Goal: Task Accomplishment & Management: Manage account settings

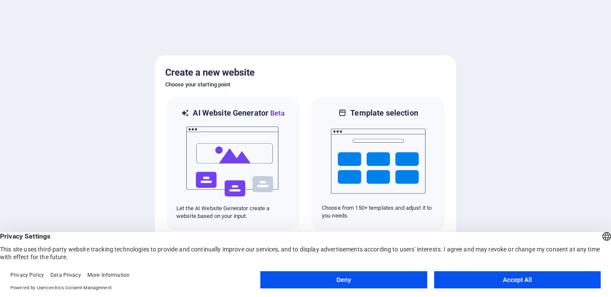
click at [507, 285] on button "Accept All" at bounding box center [517, 280] width 167 height 17
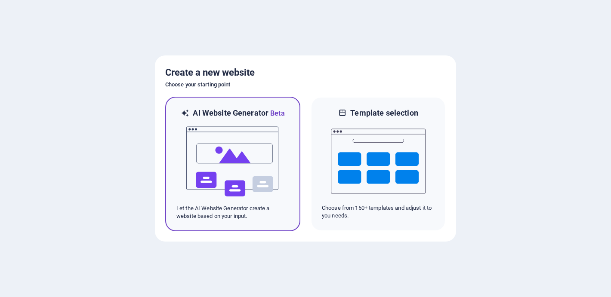
click at [263, 166] on img at bounding box center [233, 162] width 95 height 86
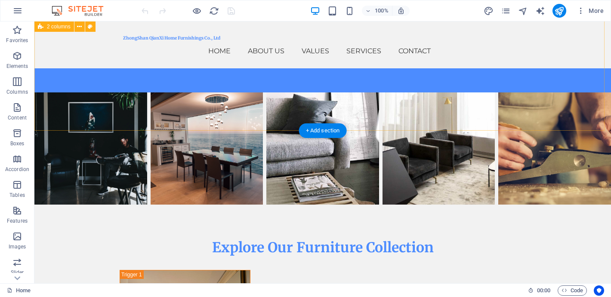
scroll to position [2323, 0]
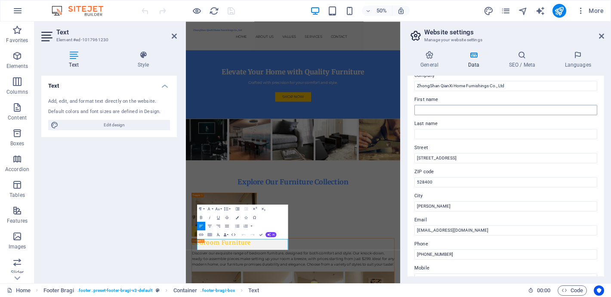
scroll to position [34, 0]
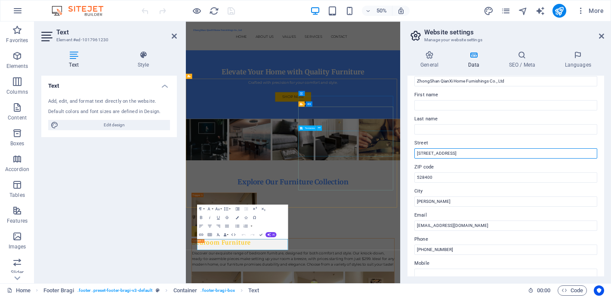
drag, startPoint x: 632, startPoint y: 176, endPoint x: 566, endPoint y: 288, distance: 130.3
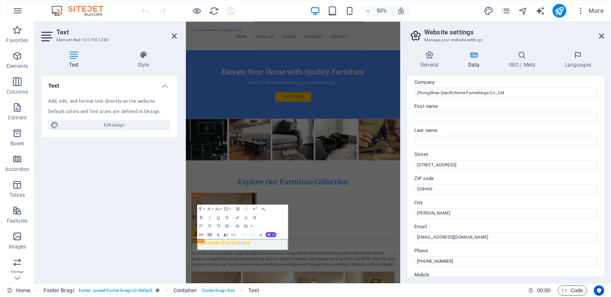
scroll to position [10, 0]
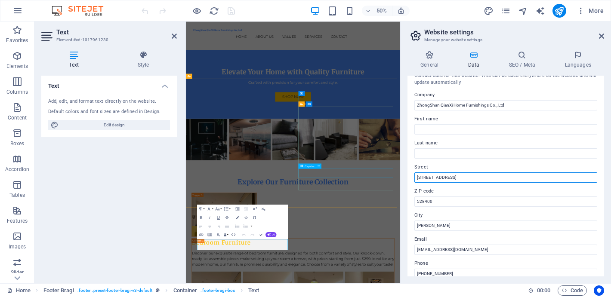
drag, startPoint x: 644, startPoint y: 195, endPoint x: 588, endPoint y: 196, distance: 55.1
drag, startPoint x: 660, startPoint y: 202, endPoint x: 588, endPoint y: 340, distance: 155.8
click at [457, 177] on input "[STREET_ADDRESS]" at bounding box center [506, 178] width 183 height 10
type input "0"
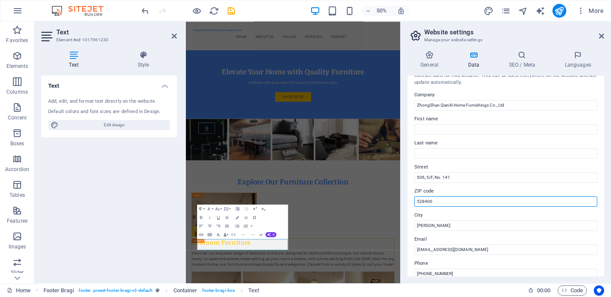
click at [451, 204] on input "528400" at bounding box center [506, 202] width 183 height 10
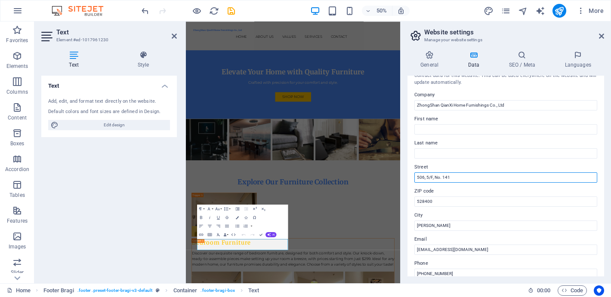
click at [462, 178] on input "506, 5/F, No. 141" at bounding box center [506, 178] width 183 height 10
type input "[STREET_ADDRESS]"
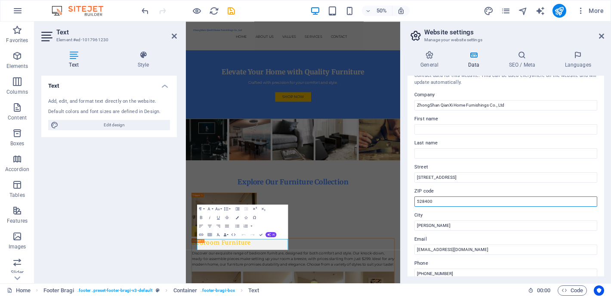
drag, startPoint x: 467, startPoint y: 203, endPoint x: 405, endPoint y: 204, distance: 62.0
click at [404, 203] on div "General Data SEO / Meta Languages Website name [DOMAIN_NAME] Logo Drag files he…" at bounding box center [506, 164] width 210 height 240
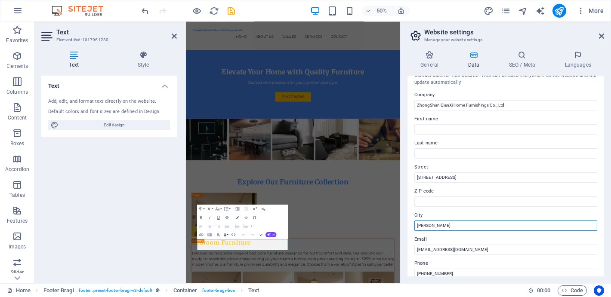
click at [449, 224] on input "[PERSON_NAME]" at bounding box center [506, 226] width 183 height 10
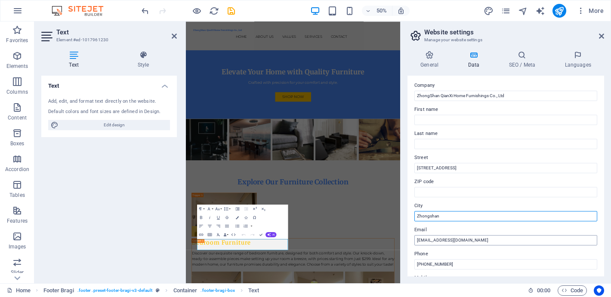
type input "Zhongshan"
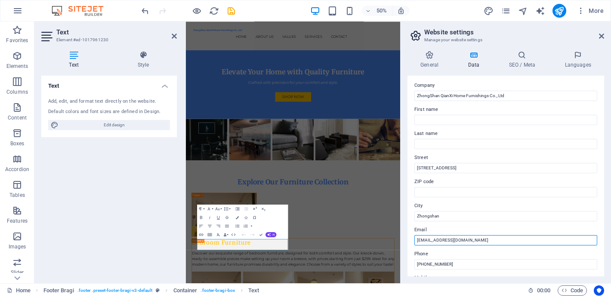
click at [421, 241] on input "[EMAIL_ADDRESS][DOMAIN_NAME]" at bounding box center [506, 240] width 183 height 10
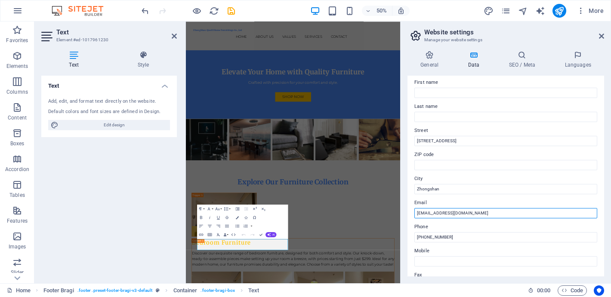
click at [446, 213] on input "[EMAIL_ADDRESS][DOMAIN_NAME]" at bounding box center [506, 213] width 183 height 10
type input "[EMAIL_ADDRESS][DOMAIN_NAME]"
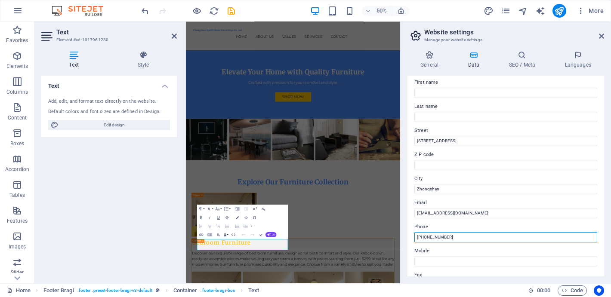
drag, startPoint x: 649, startPoint y: 260, endPoint x: 532, endPoint y: 455, distance: 227.4
drag, startPoint x: 428, startPoint y: 238, endPoint x: 486, endPoint y: 238, distance: 58.1
click at [486, 238] on input "[PHONE_NUMBER]" at bounding box center [506, 237] width 183 height 10
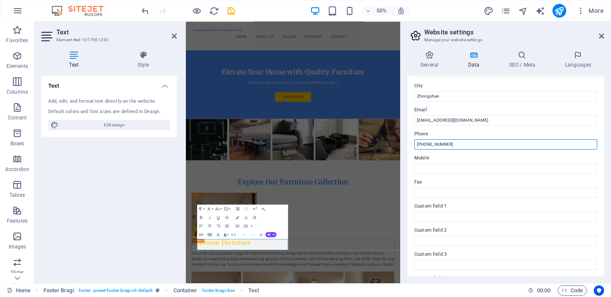
scroll to position [107, 0]
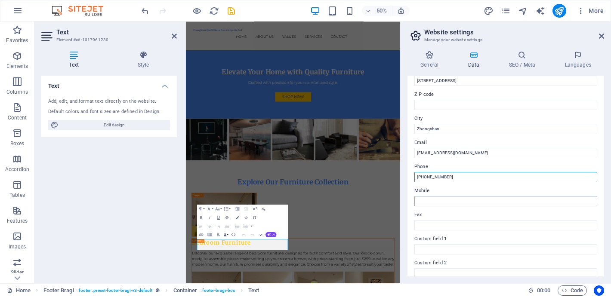
type input "[PHONE_NUMBER]"
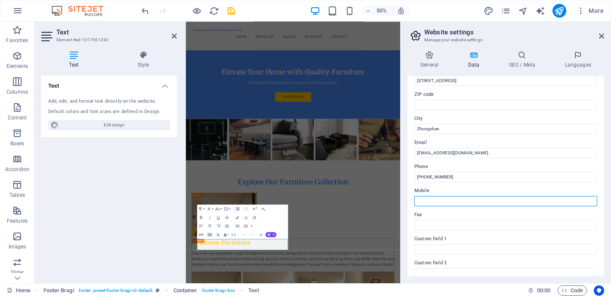
click at [451, 196] on input "Mobile" at bounding box center [506, 201] width 183 height 10
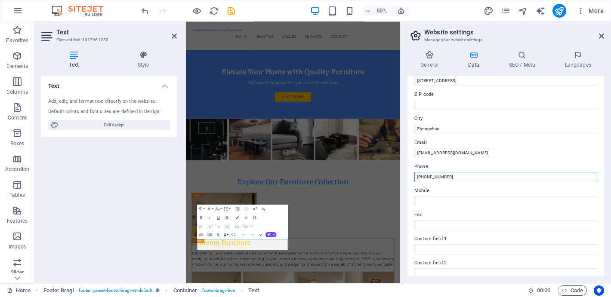
click at [461, 178] on input "[PHONE_NUMBER]" at bounding box center [506, 177] width 183 height 10
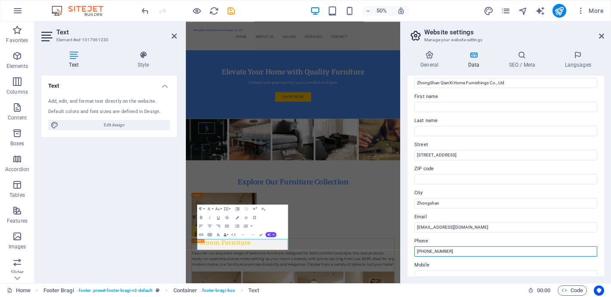
scroll to position [0, 0]
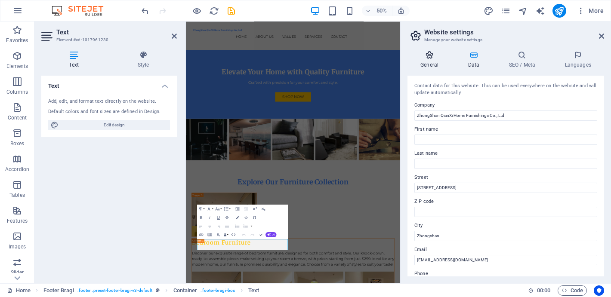
click at [434, 62] on h4 "General" at bounding box center [431, 60] width 47 height 18
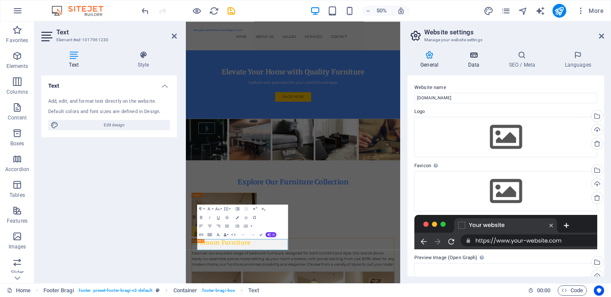
click at [473, 51] on icon at bounding box center [473, 55] width 37 height 9
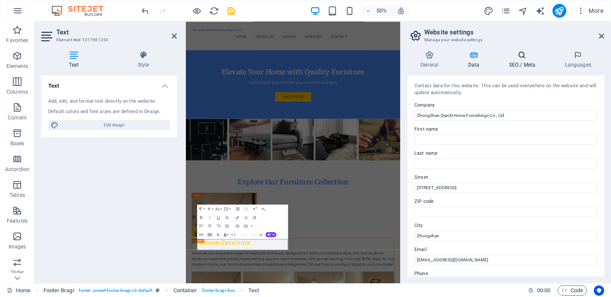
click at [514, 55] on icon at bounding box center [522, 55] width 53 height 9
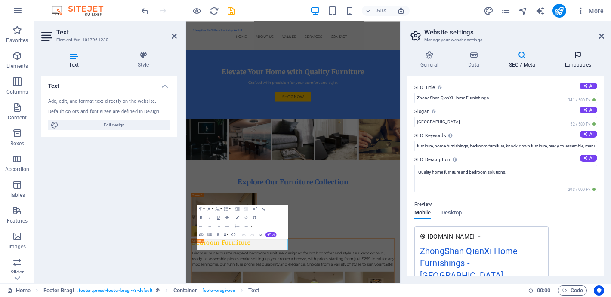
click at [571, 57] on icon at bounding box center [578, 55] width 53 height 9
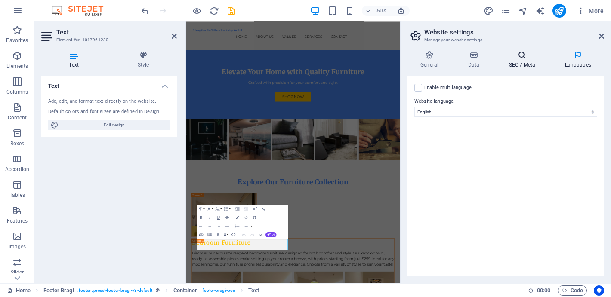
click at [513, 55] on icon at bounding box center [522, 55] width 53 height 9
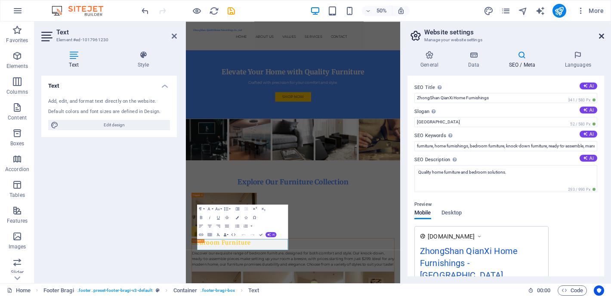
click at [602, 35] on icon at bounding box center [601, 36] width 5 height 7
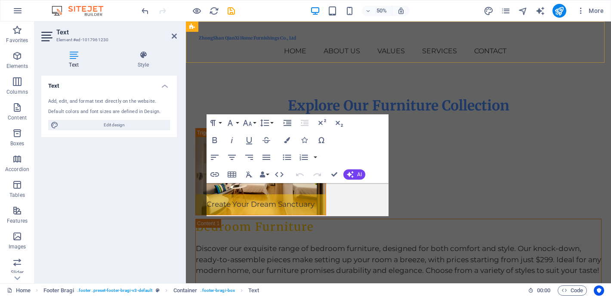
scroll to position [2317, 0]
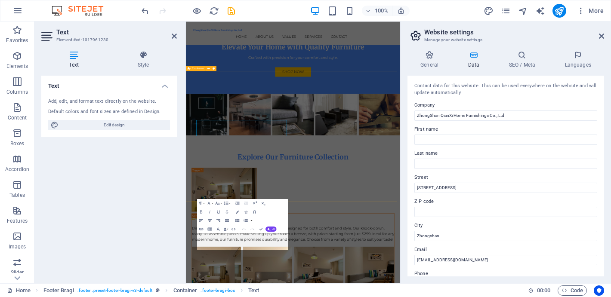
scroll to position [2282, 0]
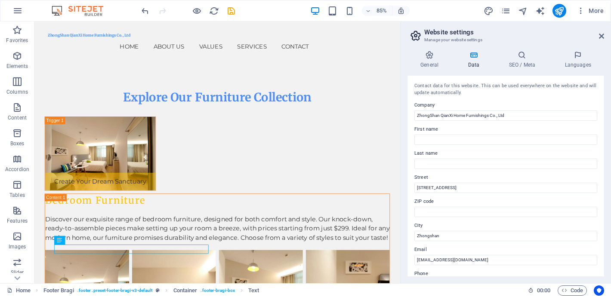
click at [601, 32] on h2 "Website settings" at bounding box center [514, 32] width 180 height 8
click at [602, 34] on icon at bounding box center [601, 36] width 5 height 7
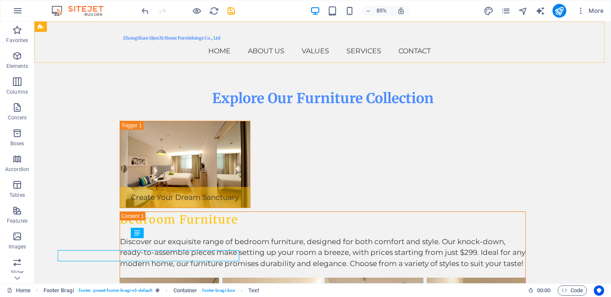
scroll to position [2338, 0]
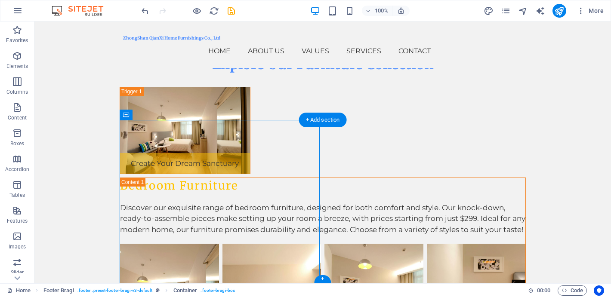
select select "px"
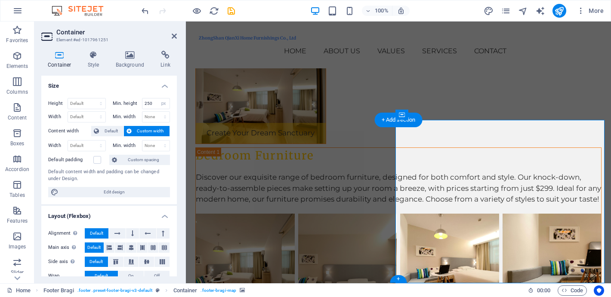
scroll to position [2317, 0]
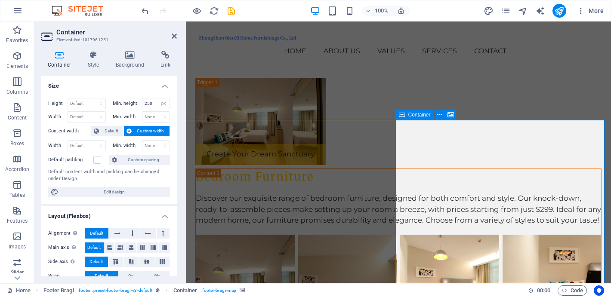
click at [166, 56] on icon at bounding box center [165, 55] width 23 height 9
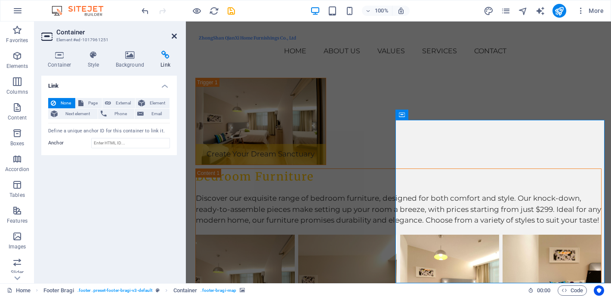
drag, startPoint x: 173, startPoint y: 39, endPoint x: 139, endPoint y: 17, distance: 40.8
click at [173, 39] on icon at bounding box center [174, 36] width 5 height 7
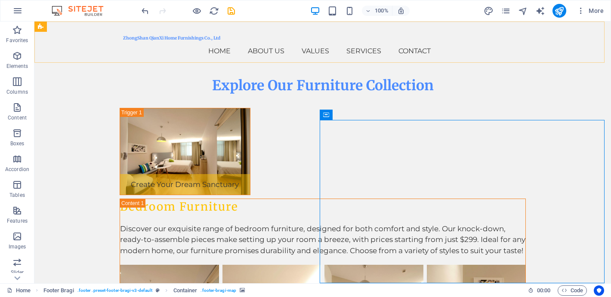
scroll to position [2338, 0]
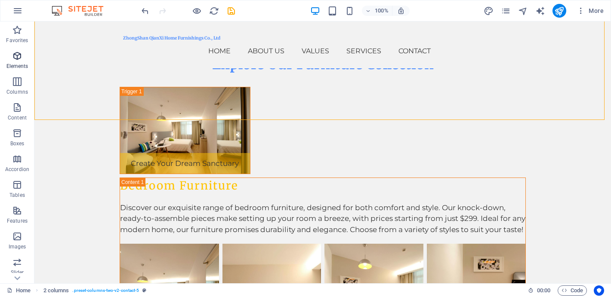
click at [19, 62] on span "Elements" at bounding box center [17, 61] width 34 height 21
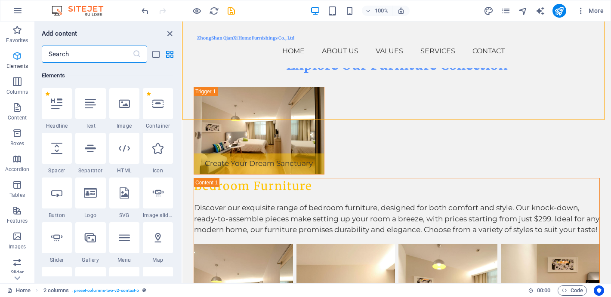
scroll to position [92, 0]
click at [230, 11] on icon "save" at bounding box center [231, 11] width 10 height 10
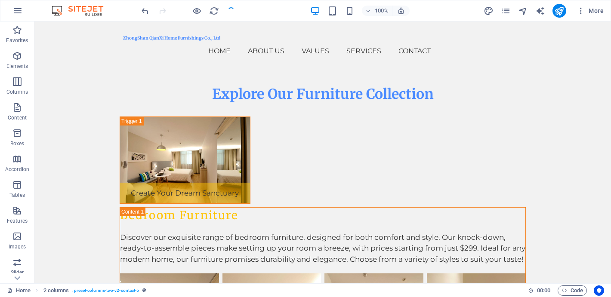
checkbox input "false"
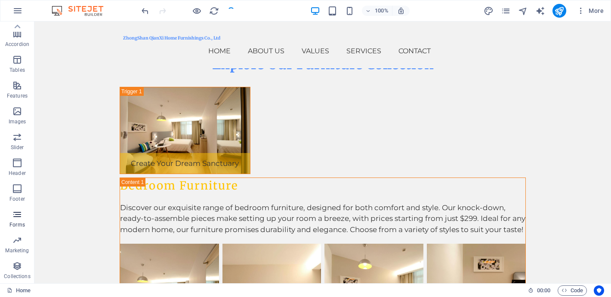
scroll to position [0, 0]
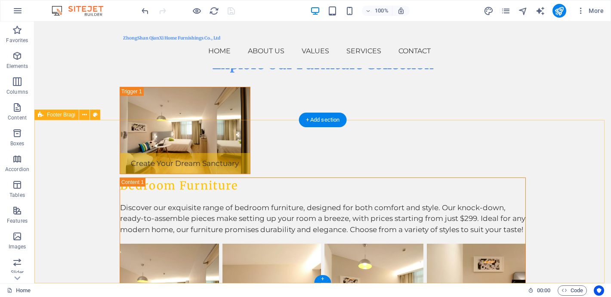
select select "footer"
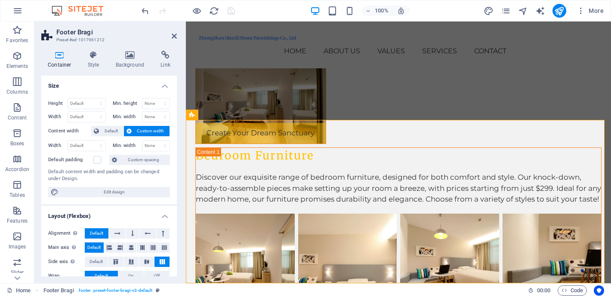
scroll to position [2317, 0]
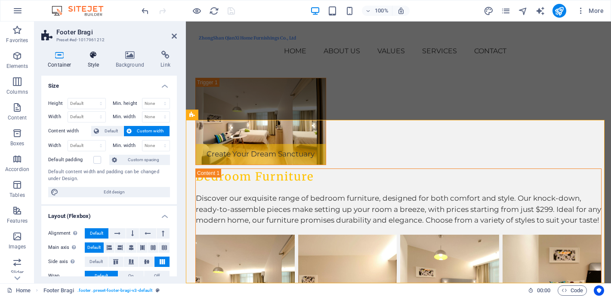
click at [94, 52] on icon at bounding box center [93, 55] width 25 height 9
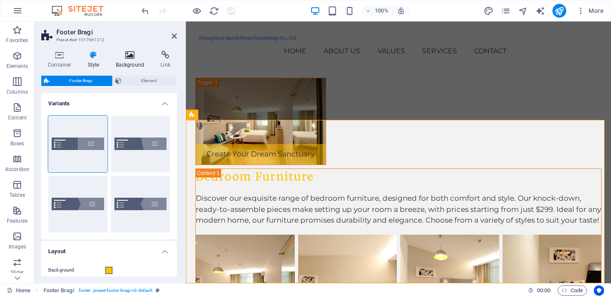
click at [129, 57] on icon at bounding box center [130, 55] width 42 height 9
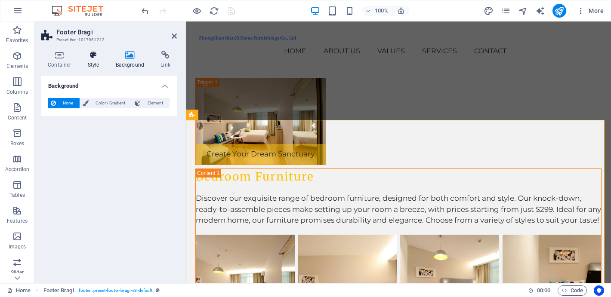
click at [93, 60] on h4 "Style" at bounding box center [95, 60] width 28 height 18
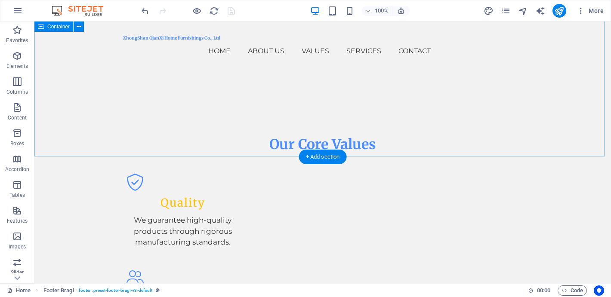
scroll to position [0, 0]
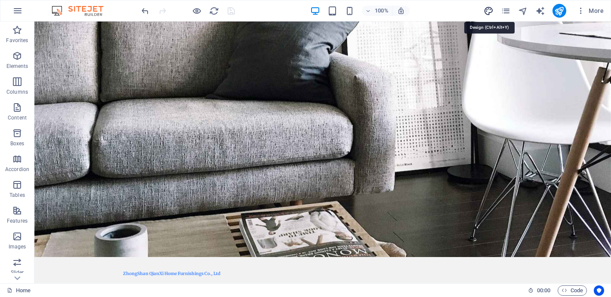
drag, startPoint x: 489, startPoint y: 12, endPoint x: 381, endPoint y: 75, distance: 124.6
click at [489, 12] on icon "design" at bounding box center [489, 11] width 10 height 10
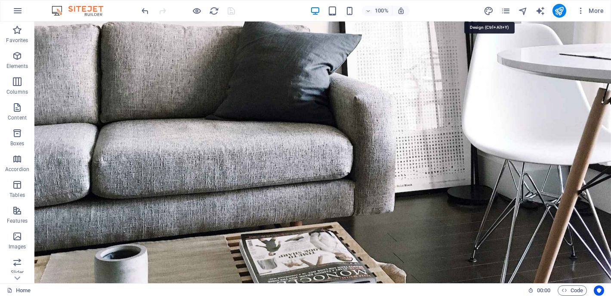
select select "px"
select select "200"
select select "px"
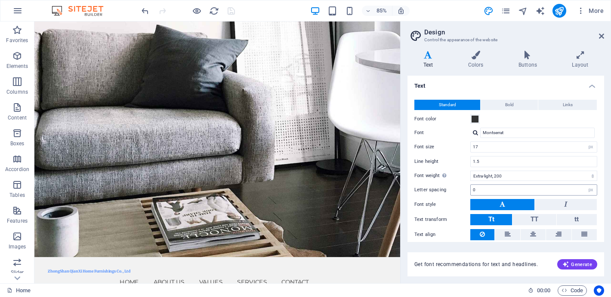
scroll to position [29, 0]
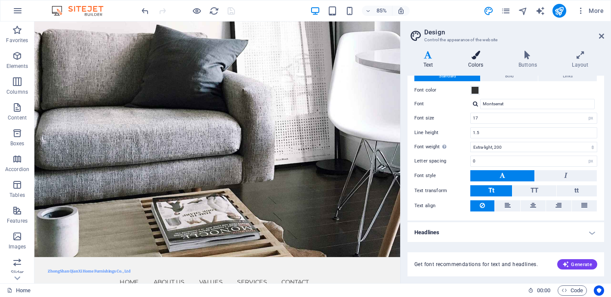
click at [476, 59] on icon at bounding box center [475, 55] width 47 height 9
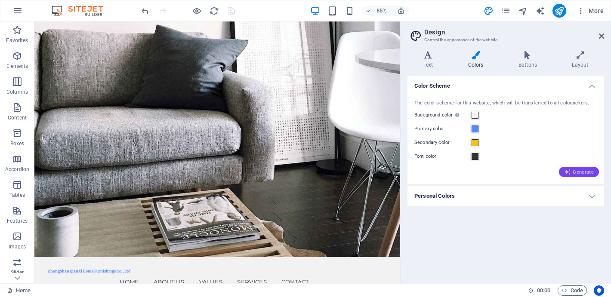
click at [567, 171] on icon "button" at bounding box center [567, 172] width 7 height 7
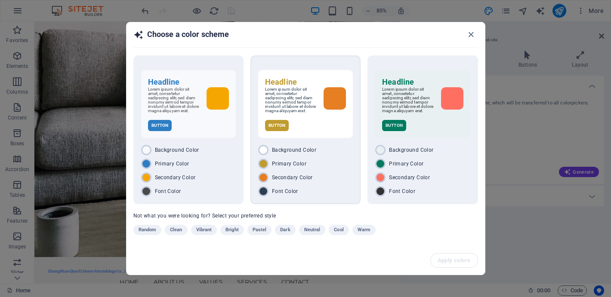
click at [331, 155] on div "Background Color" at bounding box center [305, 150] width 95 height 10
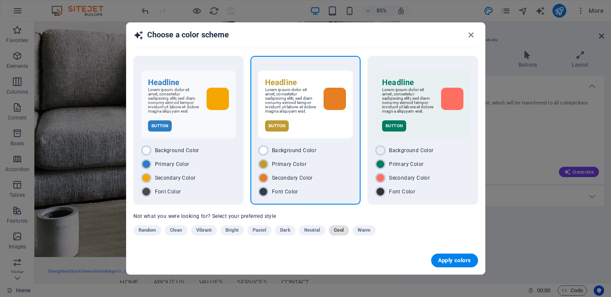
click at [334, 234] on span "Cool" at bounding box center [338, 231] width 9 height 10
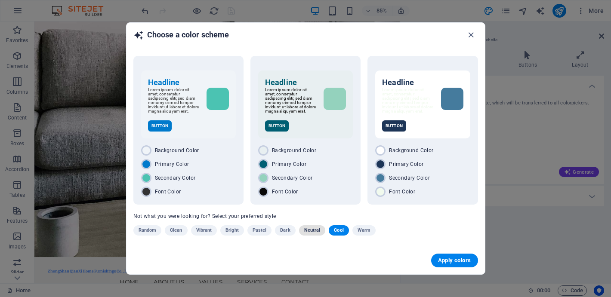
click at [311, 235] on span "Neutral" at bounding box center [312, 231] width 16 height 10
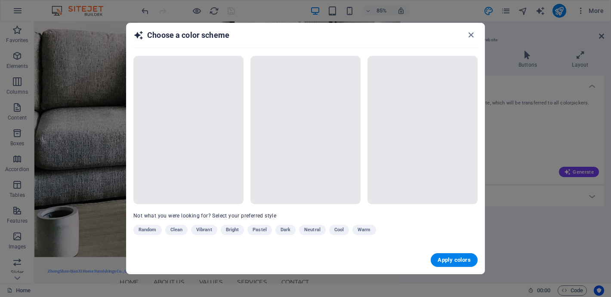
click at [311, 230] on div "Random Clean Vibrant Bright Pastel Dark Neutral Cool Warm" at bounding box center [283, 232] width 301 height 14
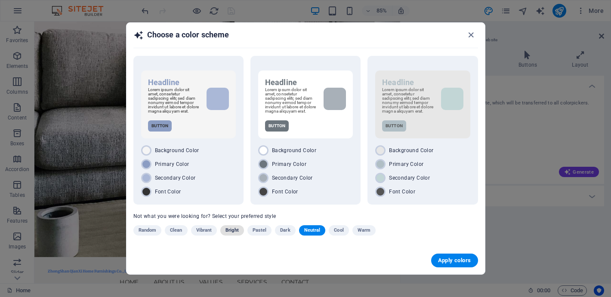
click at [231, 233] on span "Bright" at bounding box center [232, 231] width 13 height 10
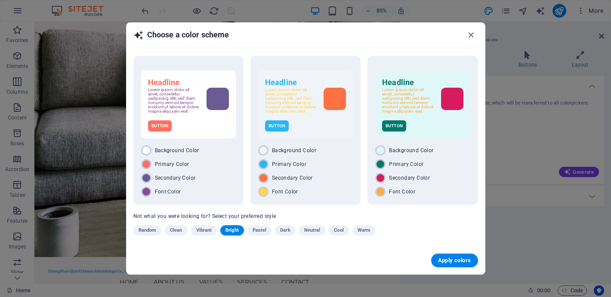
click at [172, 231] on span "Clean" at bounding box center [176, 231] width 12 height 10
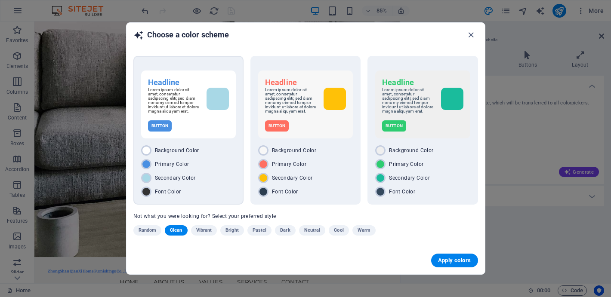
click at [197, 169] on div "Primary Color" at bounding box center [188, 164] width 95 height 10
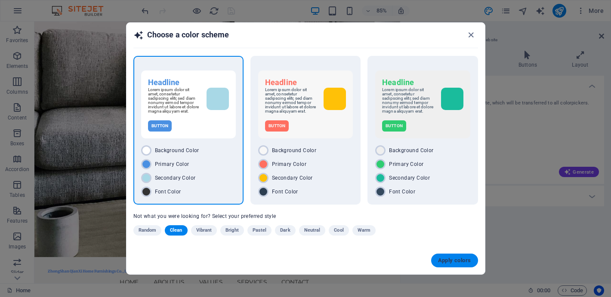
click at [448, 264] on span "Apply colors" at bounding box center [454, 260] width 33 height 7
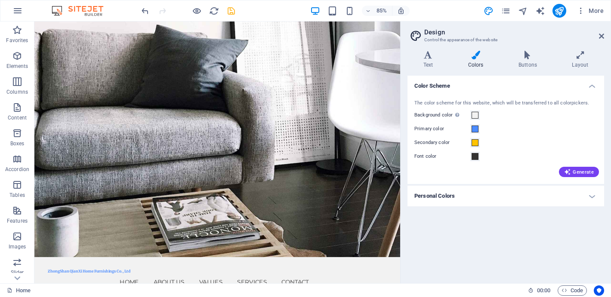
click at [554, 195] on h4 "Personal Colors" at bounding box center [506, 196] width 197 height 21
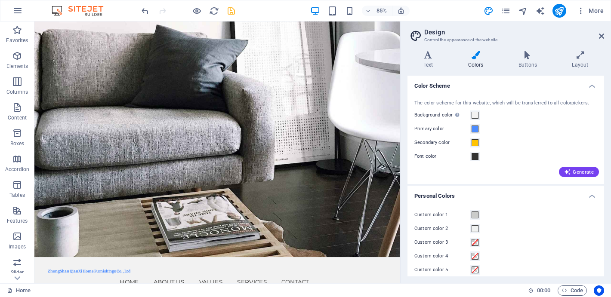
click at [545, 201] on div "Custom color 1 Custom color 2 Custom color 3 Custom color 4 Custom color 5" at bounding box center [506, 242] width 200 height 83
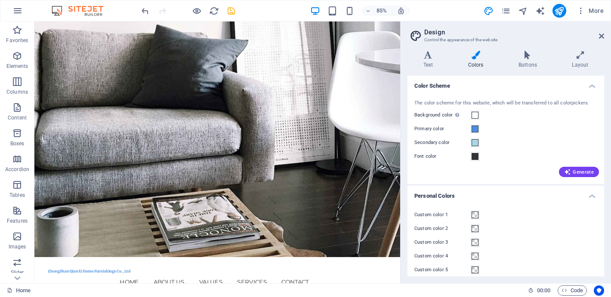
click at [591, 195] on h4 "Personal Colors" at bounding box center [506, 193] width 197 height 15
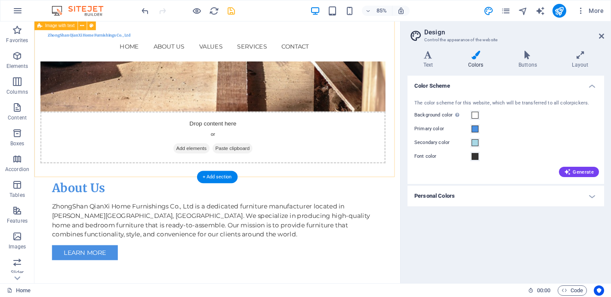
scroll to position [328, 0]
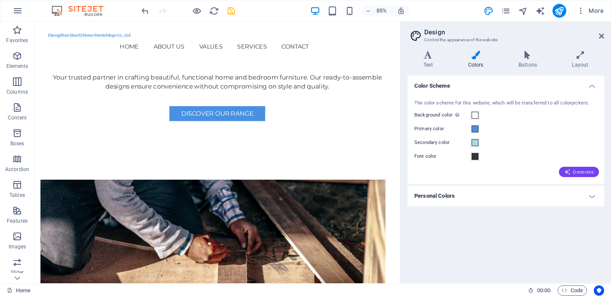
click at [586, 172] on span "Generate" at bounding box center [579, 172] width 30 height 7
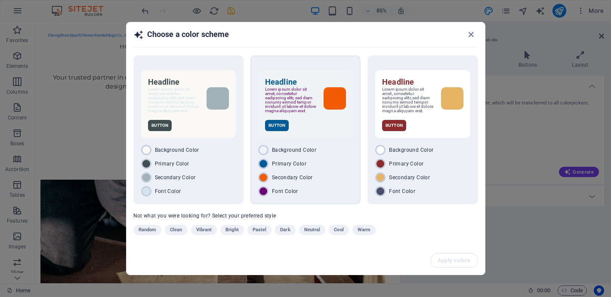
click at [302, 142] on div "Headline Lorem ipsum dolor sit amet, consetetur sadipscing elitr, sed diam nonu…" at bounding box center [306, 130] width 110 height 149
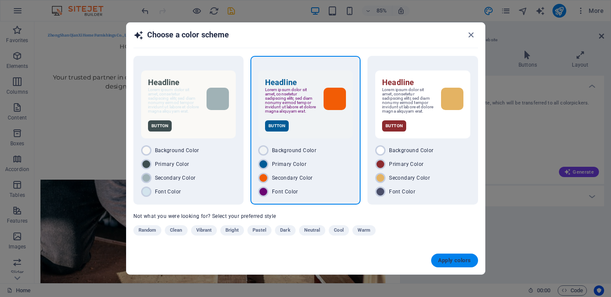
click at [447, 263] on span "Apply colors" at bounding box center [454, 260] width 33 height 7
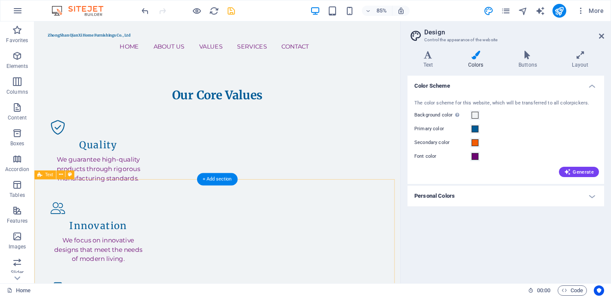
scroll to position [199, 0]
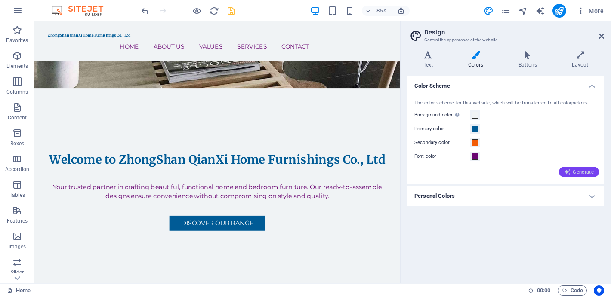
click at [582, 175] on span "Generate" at bounding box center [579, 172] width 30 height 7
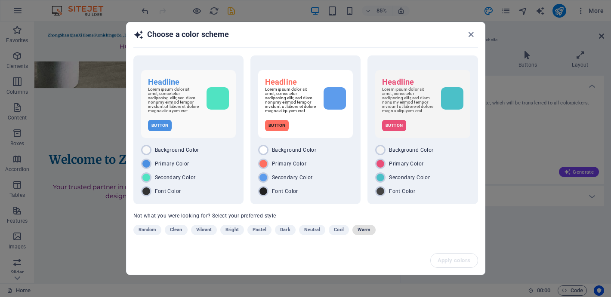
click at [365, 234] on span "Warm" at bounding box center [364, 230] width 13 height 10
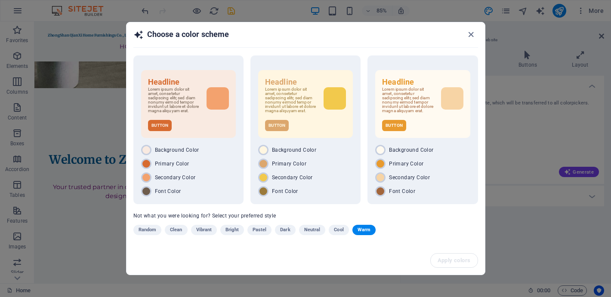
click at [233, 230] on span "Bright" at bounding box center [232, 230] width 13 height 10
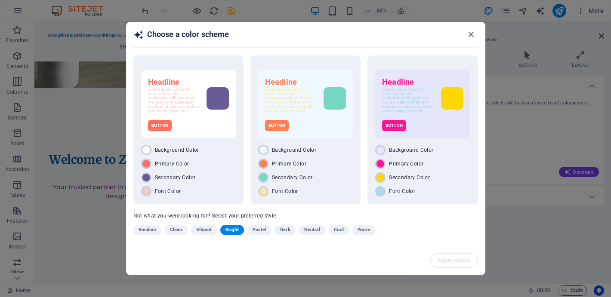
click at [236, 230] on span "Bright" at bounding box center [232, 230] width 13 height 10
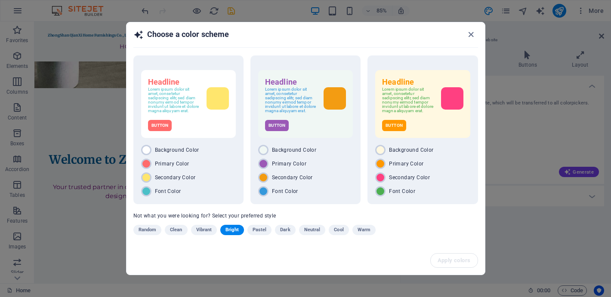
click at [230, 232] on span "Bright" at bounding box center [232, 230] width 13 height 10
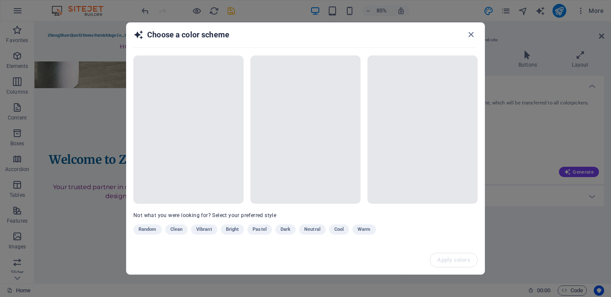
click at [146, 230] on div "Random Clean Vibrant Bright Pastel Dark Neutral Cool Warm" at bounding box center [283, 232] width 301 height 14
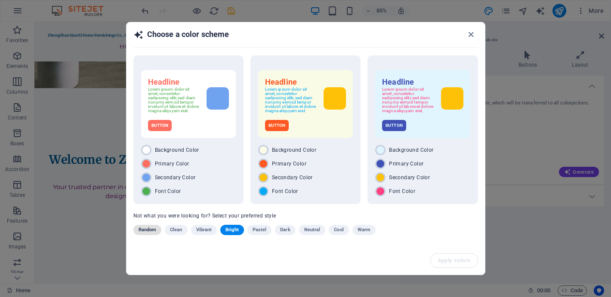
click at [142, 232] on span "Random" at bounding box center [148, 230] width 18 height 10
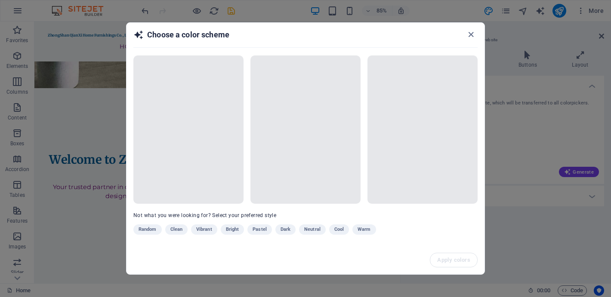
click at [175, 229] on div "Random Clean Vibrant Bright Pastel Dark Neutral Cool Warm" at bounding box center [283, 232] width 301 height 14
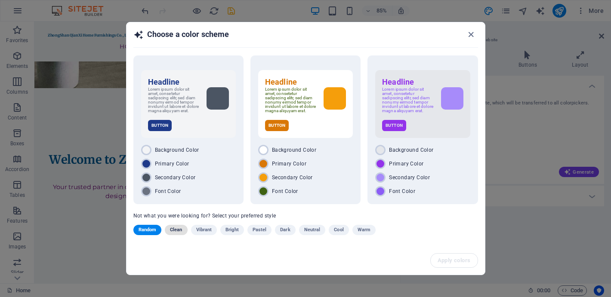
click at [180, 231] on span "Clean" at bounding box center [176, 230] width 12 height 10
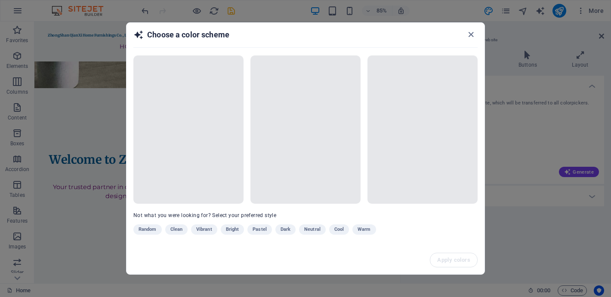
click at [179, 231] on div "Random Clean Vibrant Bright Pastel Dark Neutral Cool Warm" at bounding box center [283, 232] width 301 height 14
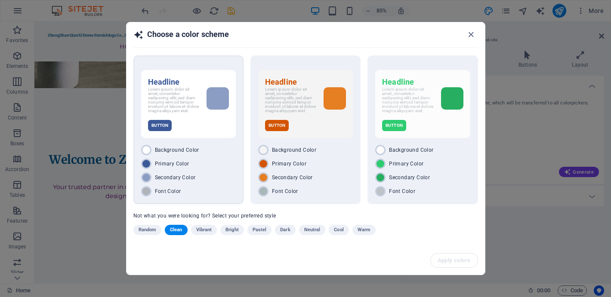
click at [212, 159] on div "Background Color Primary Color Secondary Color Font Color" at bounding box center [188, 171] width 95 height 52
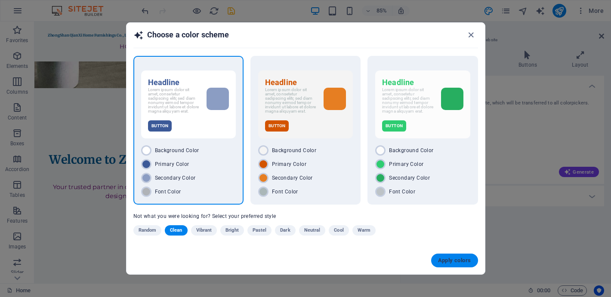
click at [441, 264] on span "Apply colors" at bounding box center [454, 260] width 33 height 7
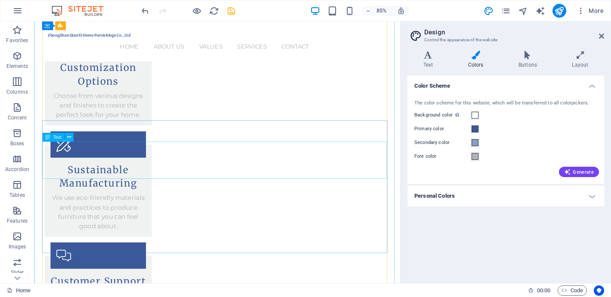
scroll to position [1630, 0]
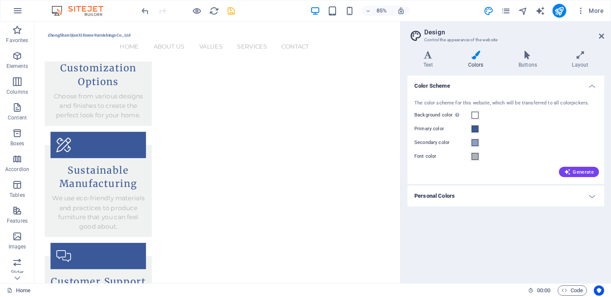
click at [139, 8] on div "85% More" at bounding box center [305, 10] width 610 height 21
click at [140, 9] on icon "undo" at bounding box center [145, 11] width 10 height 10
click at [148, 9] on icon "undo" at bounding box center [145, 11] width 10 height 10
click at [147, 9] on icon "undo" at bounding box center [145, 11] width 10 height 10
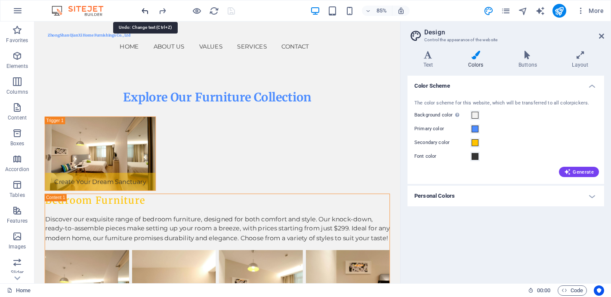
scroll to position [2304, 0]
click at [161, 12] on icon "redo" at bounding box center [163, 11] width 10 height 10
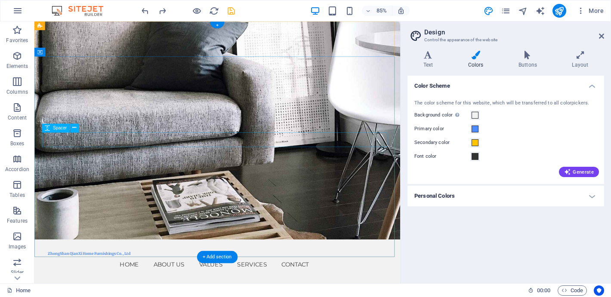
scroll to position [0, 0]
